Goal: Find specific page/section: Find specific page/section

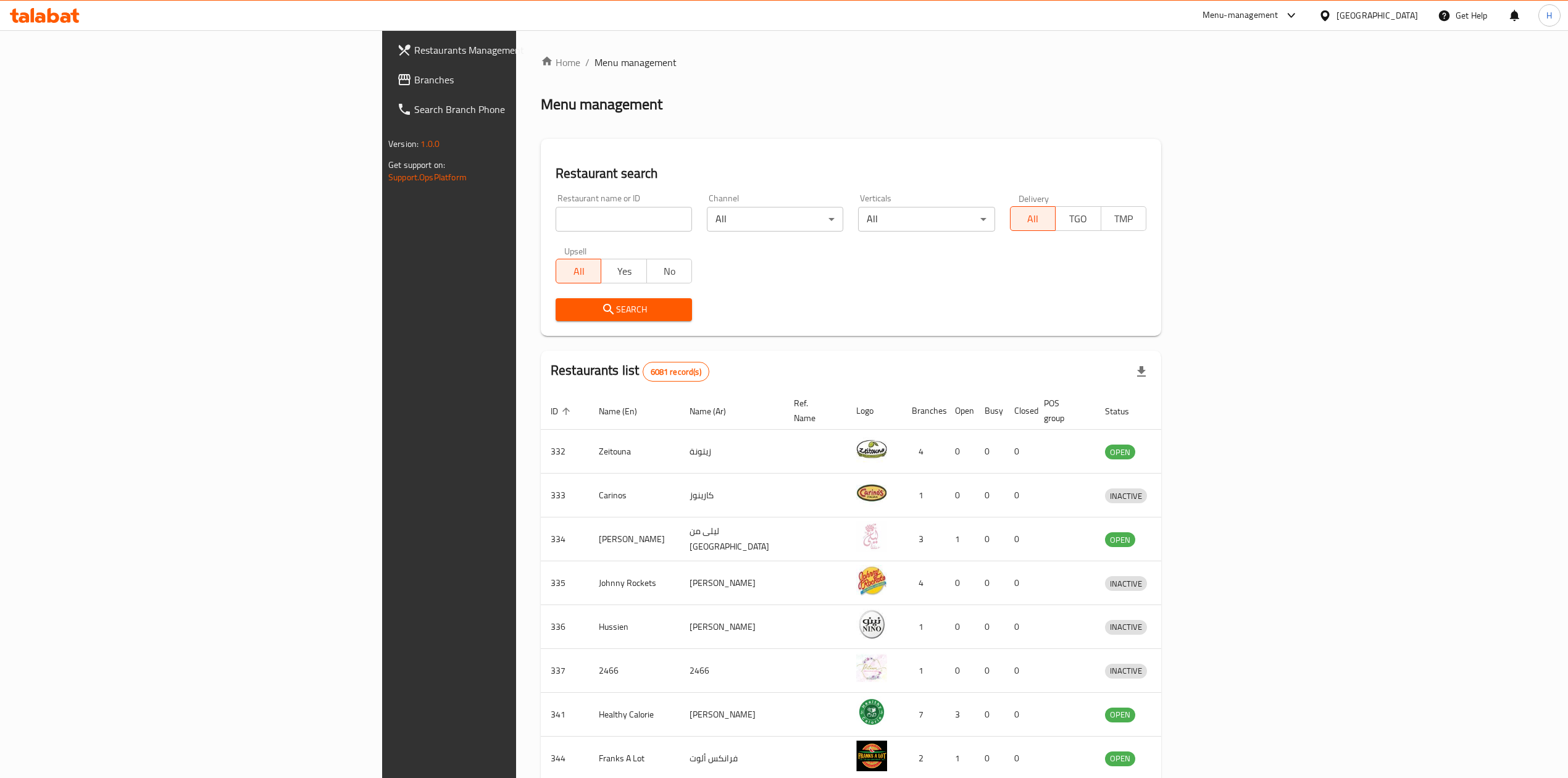
click at [556, 230] on input "search" at bounding box center [624, 219] width 137 height 25
type input "milkd"
click button "Search" at bounding box center [624, 309] width 137 height 23
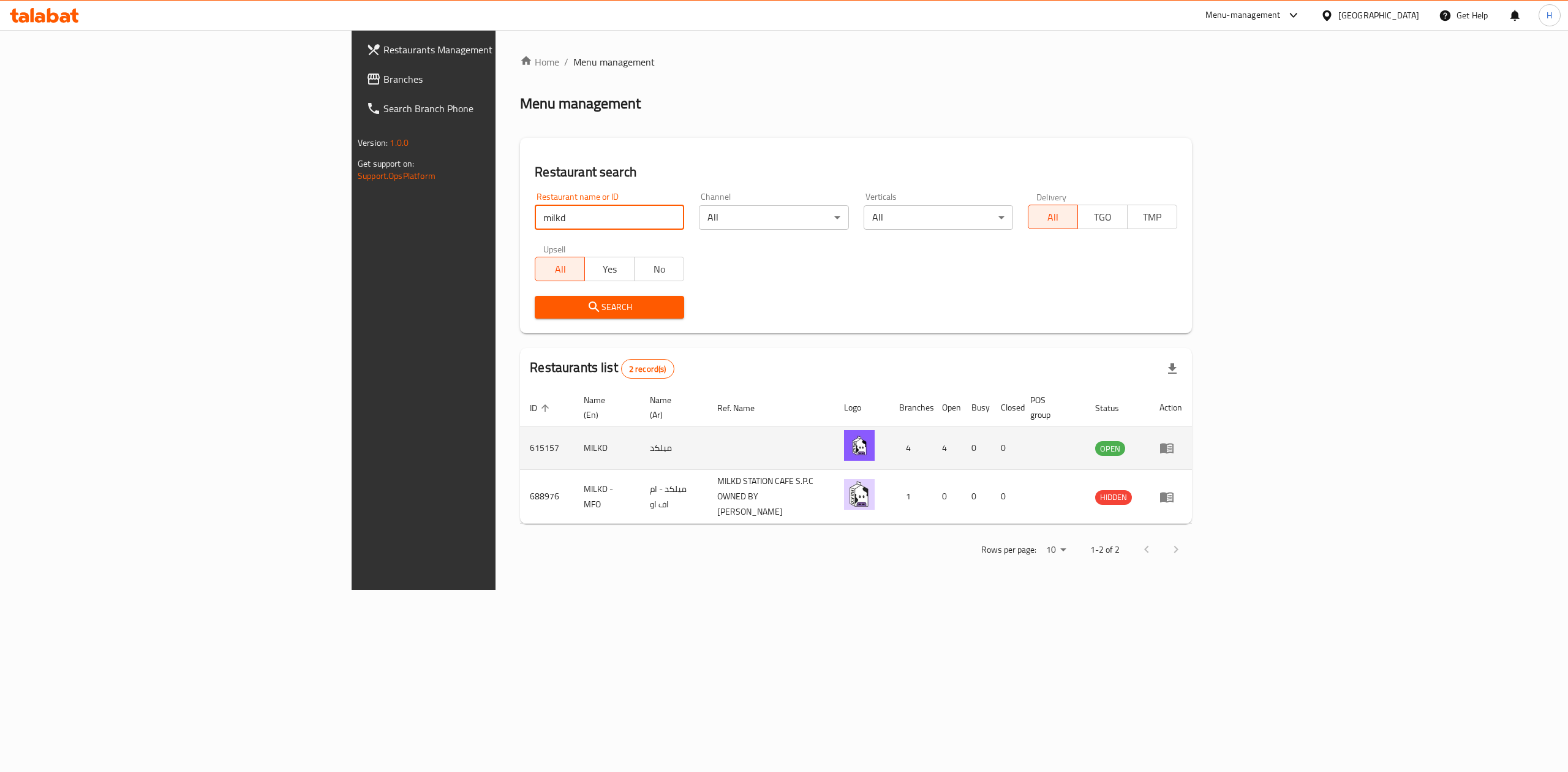
click at [1173, 443] on icon "enhanced table" at bounding box center [1166, 449] width 13 height 10
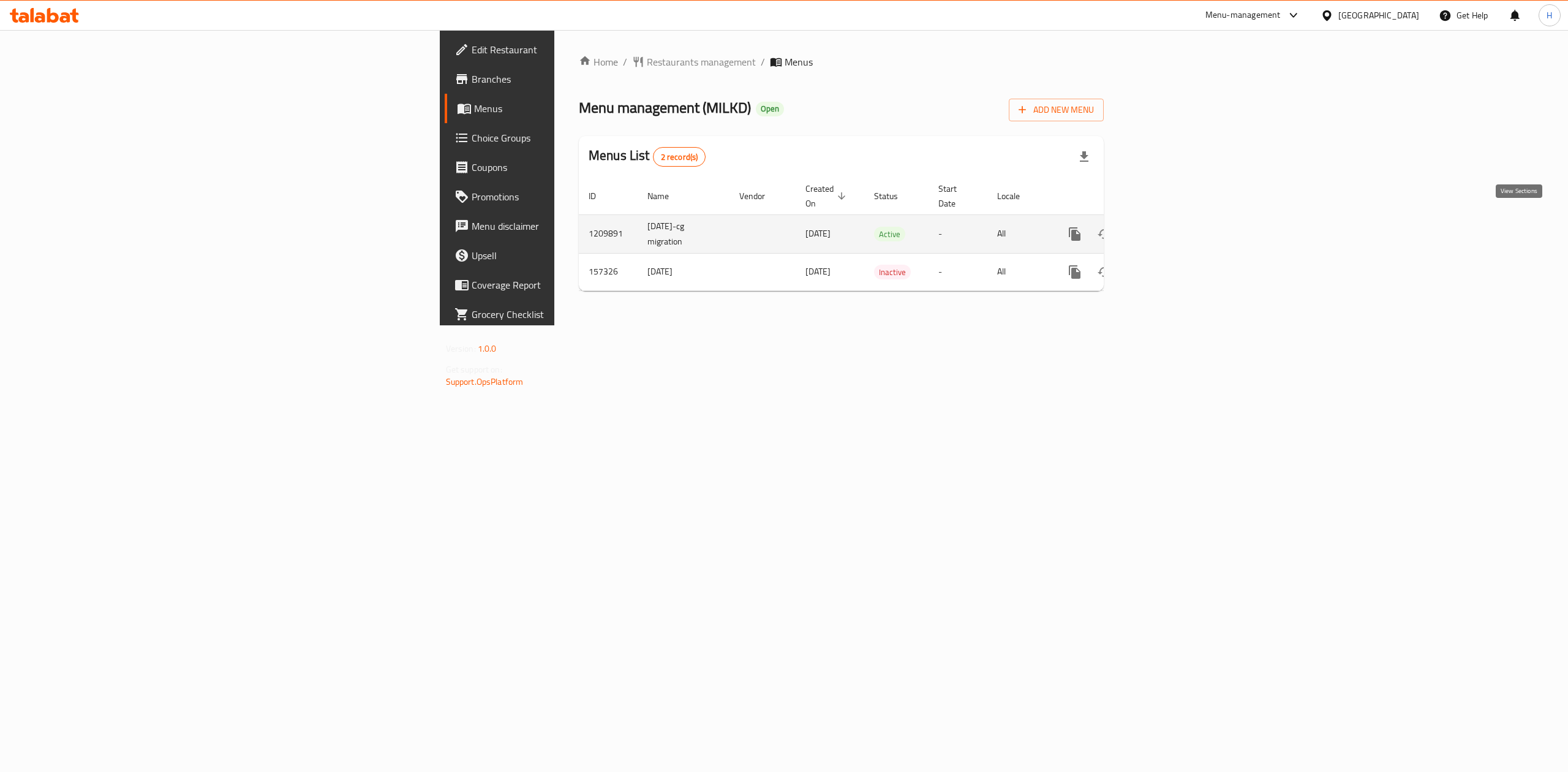
click at [1169, 228] on icon "enhanced table" at bounding box center [1162, 233] width 11 height 11
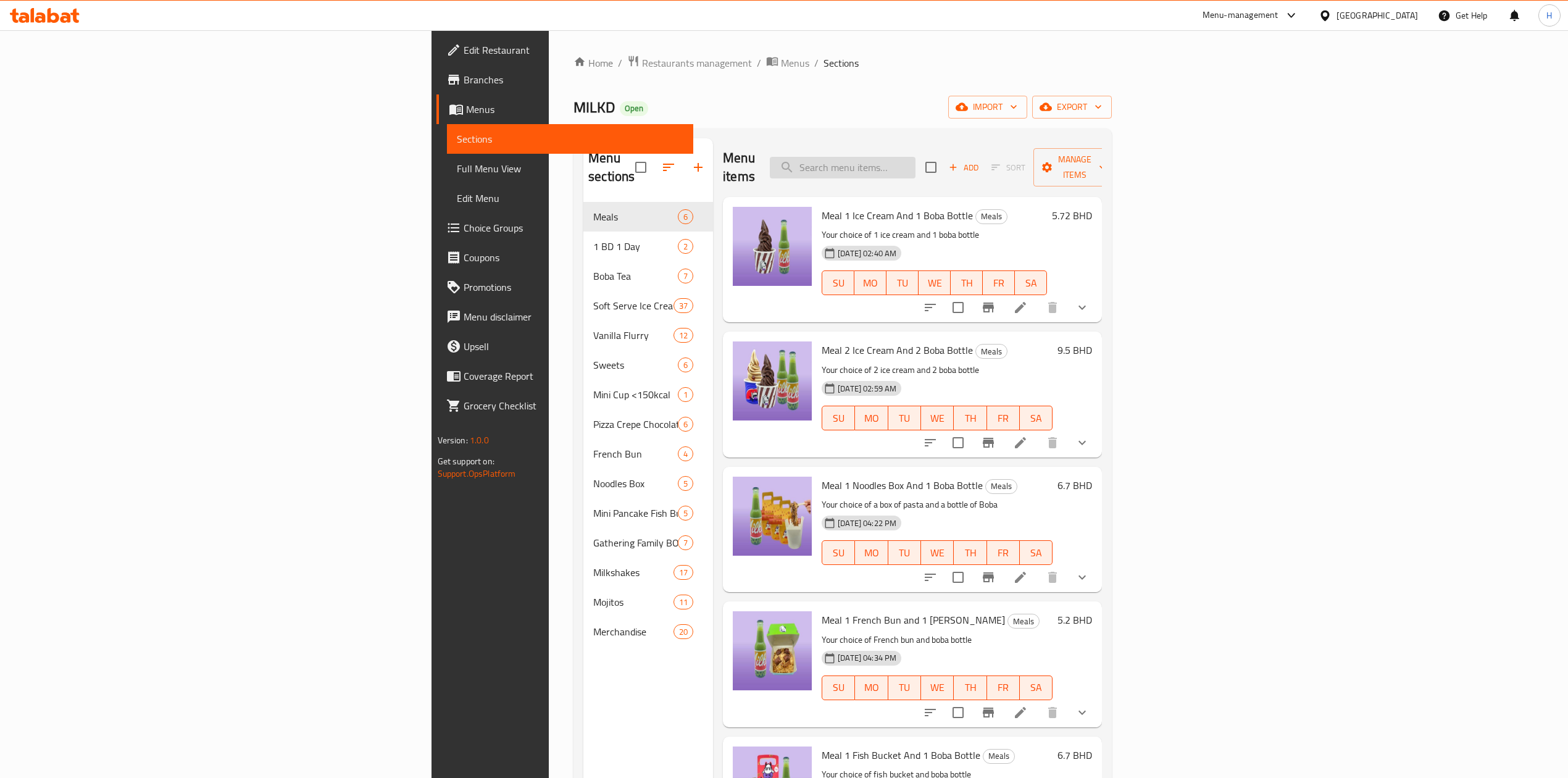
click at [915, 167] on input "search" at bounding box center [842, 167] width 145 height 22
type input "fish"
